Goal: Task Accomplishment & Management: Manage account settings

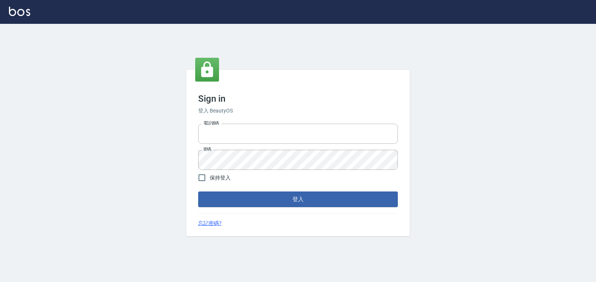
type input "0938245198"
click at [252, 199] on button "登入" at bounding box center [298, 199] width 200 height 16
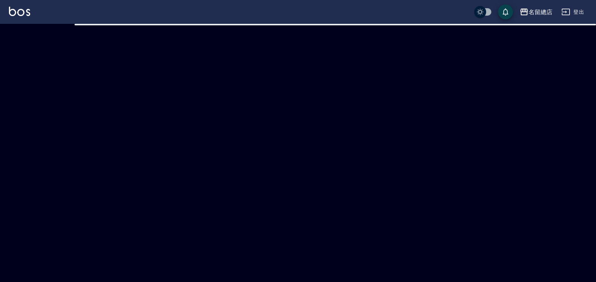
checkbox input "true"
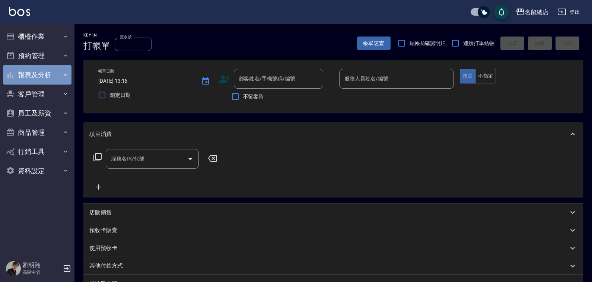
click at [42, 79] on button "報表及分析" at bounding box center [37, 74] width 69 height 19
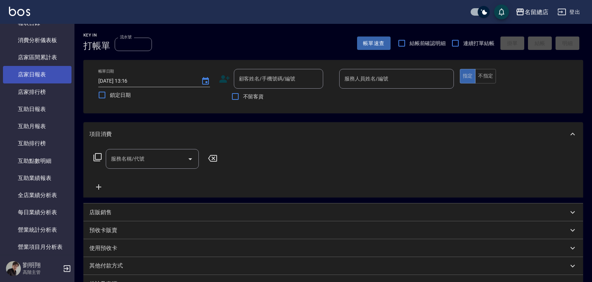
scroll to position [74, 0]
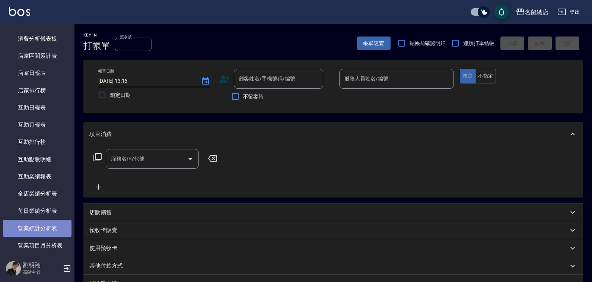
click at [46, 229] on link "營業統計分析表" at bounding box center [37, 228] width 69 height 17
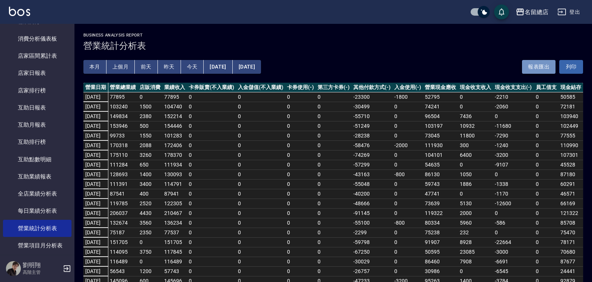
click at [531, 66] on button "報表匯出" at bounding box center [539, 67] width 34 height 14
click at [34, 272] on p "高階主管" at bounding box center [42, 272] width 38 height 7
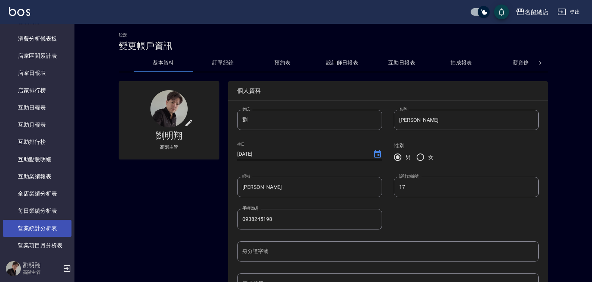
click at [51, 229] on link "營業統計分析表" at bounding box center [37, 228] width 69 height 17
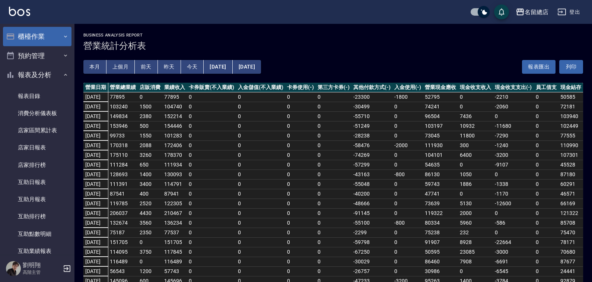
click at [38, 35] on button "櫃檯作業" at bounding box center [37, 36] width 69 height 19
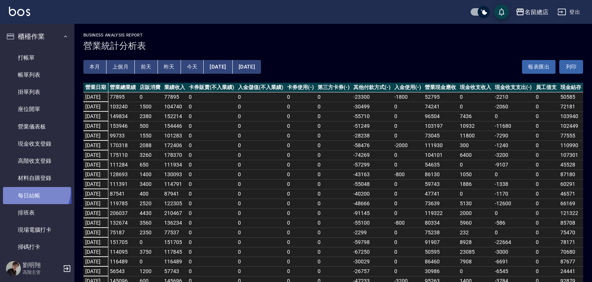
click at [34, 191] on link "每日結帳" at bounding box center [37, 195] width 69 height 17
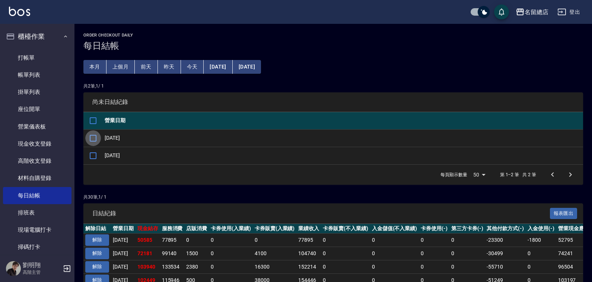
click at [93, 137] on input "checkbox" at bounding box center [93, 138] width 16 height 16
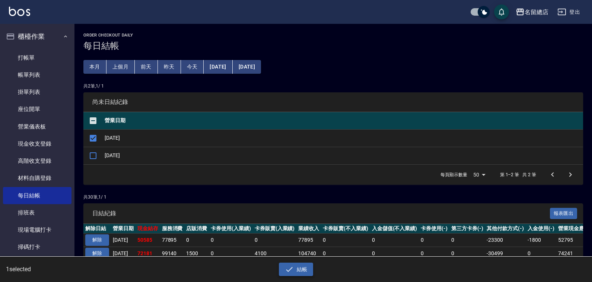
click at [293, 265] on icon "button" at bounding box center [289, 269] width 9 height 9
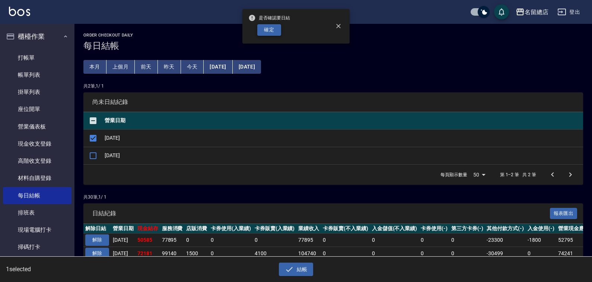
click at [273, 34] on button "確定" at bounding box center [269, 30] width 24 height 12
checkbox input "false"
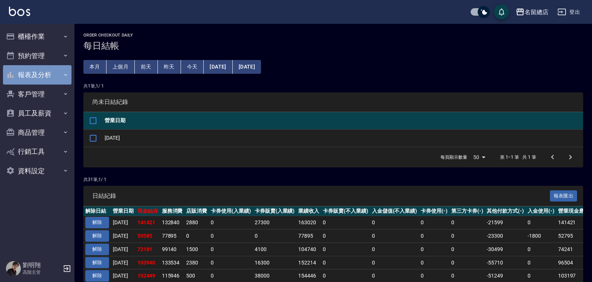
click at [45, 71] on button "報表及分析" at bounding box center [37, 74] width 69 height 19
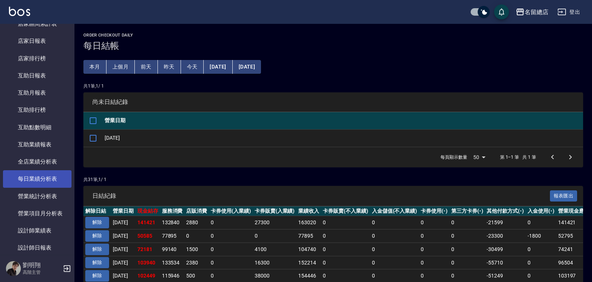
scroll to position [112, 0]
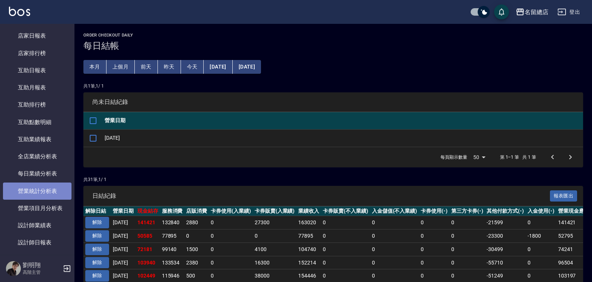
click at [53, 196] on link "營業統計分析表" at bounding box center [37, 190] width 69 height 17
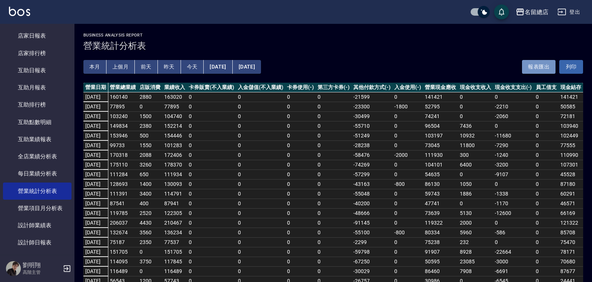
click at [528, 64] on button "報表匯出" at bounding box center [539, 67] width 34 height 14
